Goal: Information Seeking & Learning: Learn about a topic

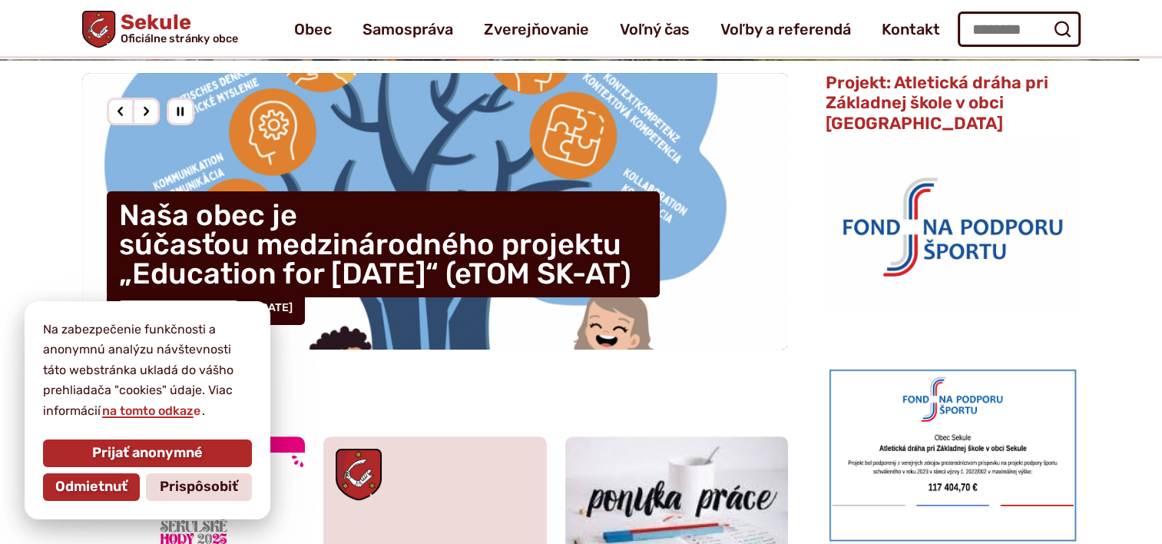
scroll to position [387, 0]
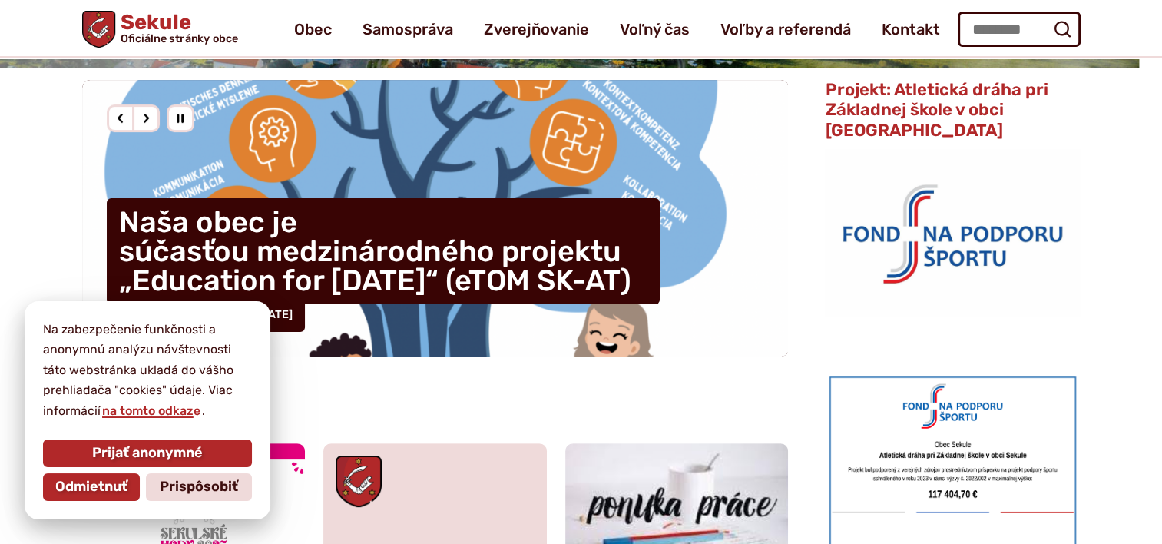
click at [1009, 119] on span "Projekt: Atletická dráha pri Základnej škole v obci [GEOGRAPHIC_DATA]" at bounding box center [936, 109] width 223 height 61
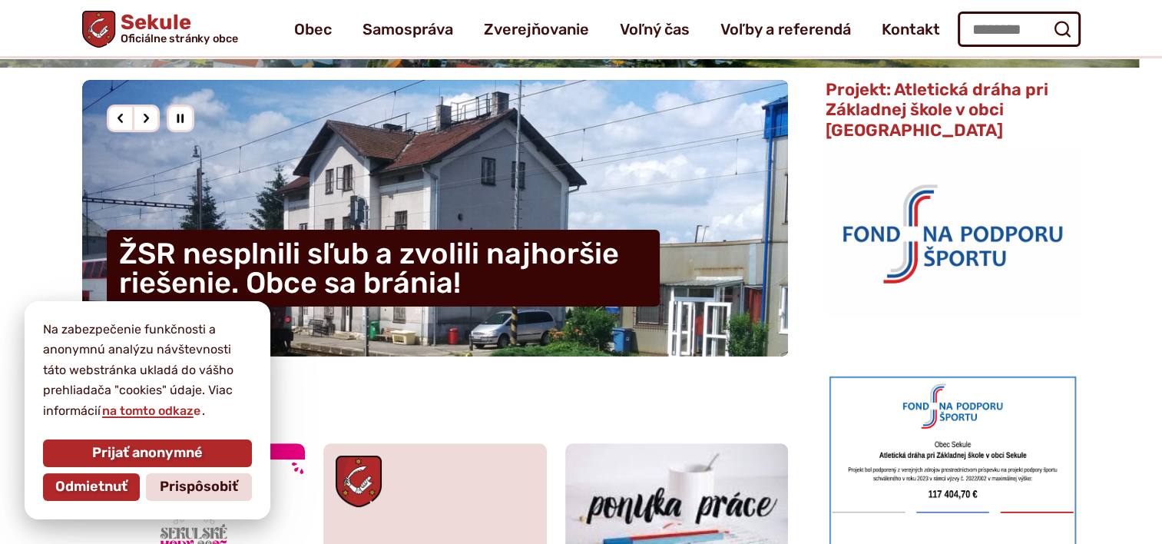
click at [951, 211] on img at bounding box center [952, 232] width 255 height 166
click at [941, 385] on img at bounding box center [952, 462] width 255 height 180
click at [162, 453] on span "Prijať anonymné" at bounding box center [147, 453] width 111 height 17
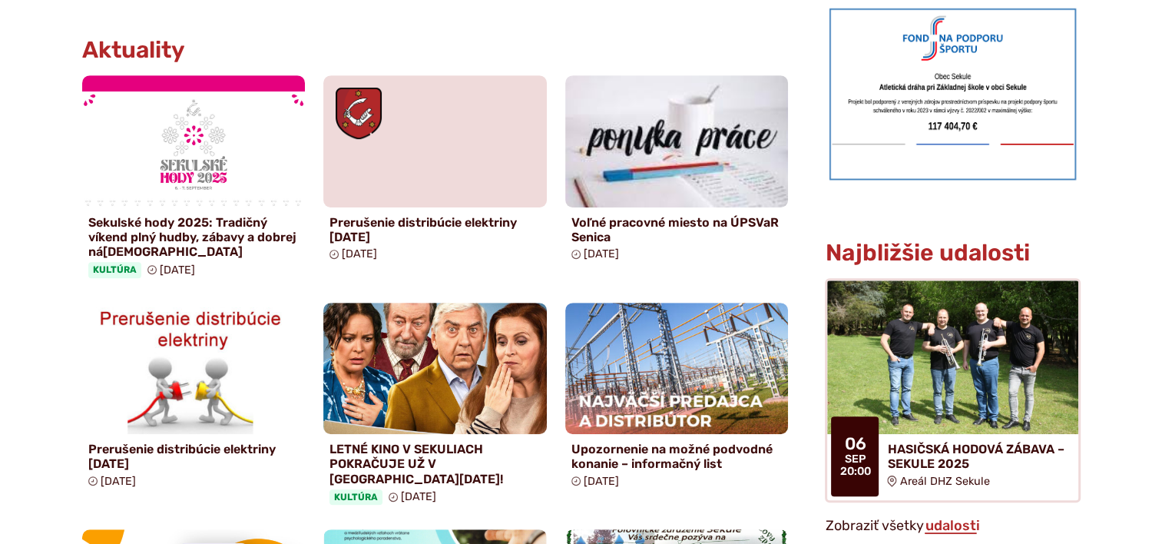
scroll to position [759, 0]
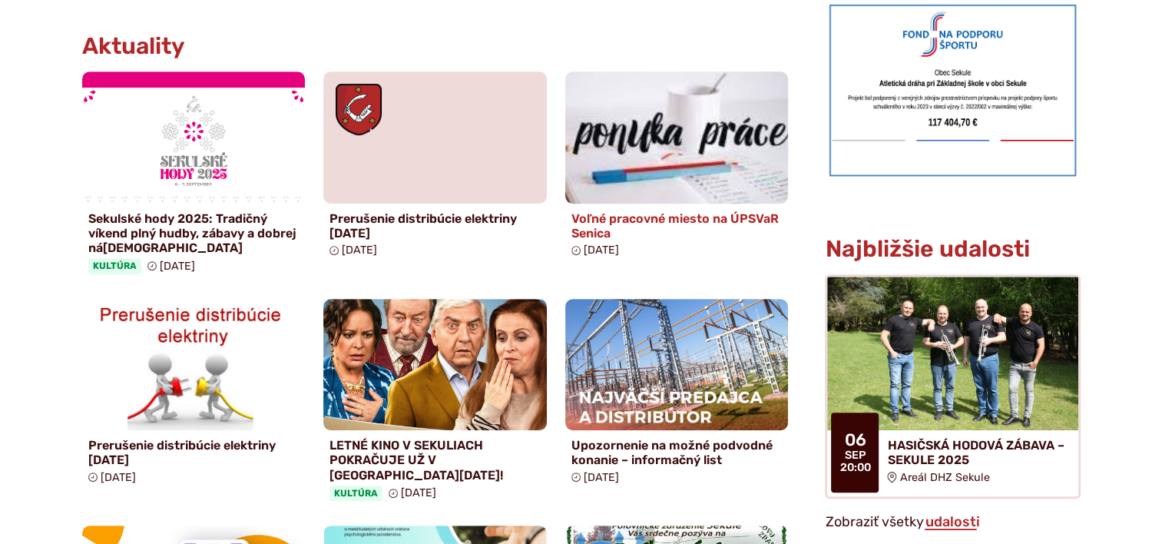
click at [589, 130] on img at bounding box center [676, 136] width 256 height 151
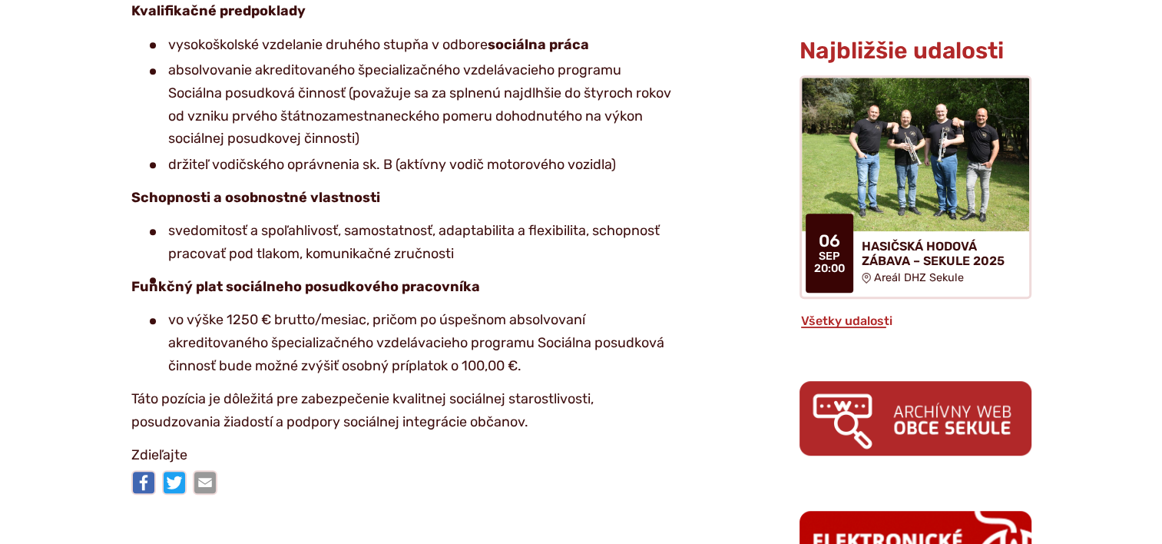
scroll to position [794, 0]
